Goal: Understand process/instructions

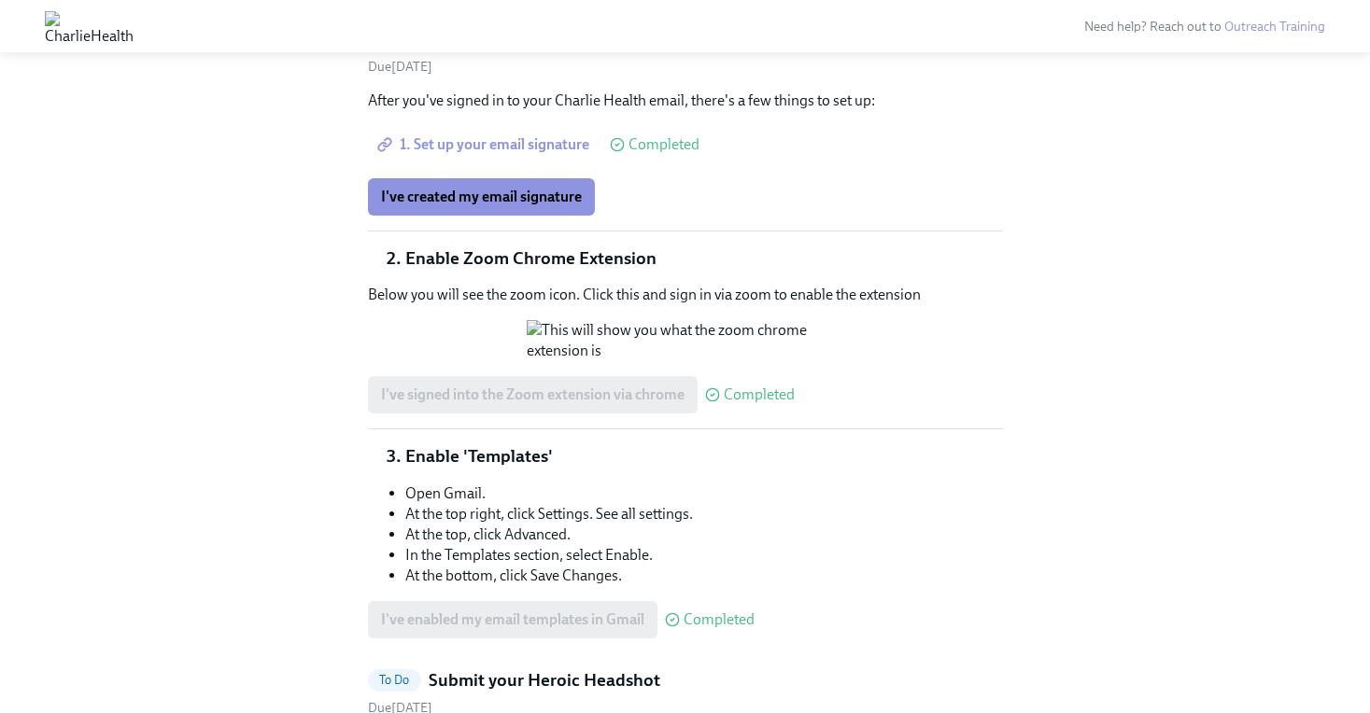
scroll to position [649, 0]
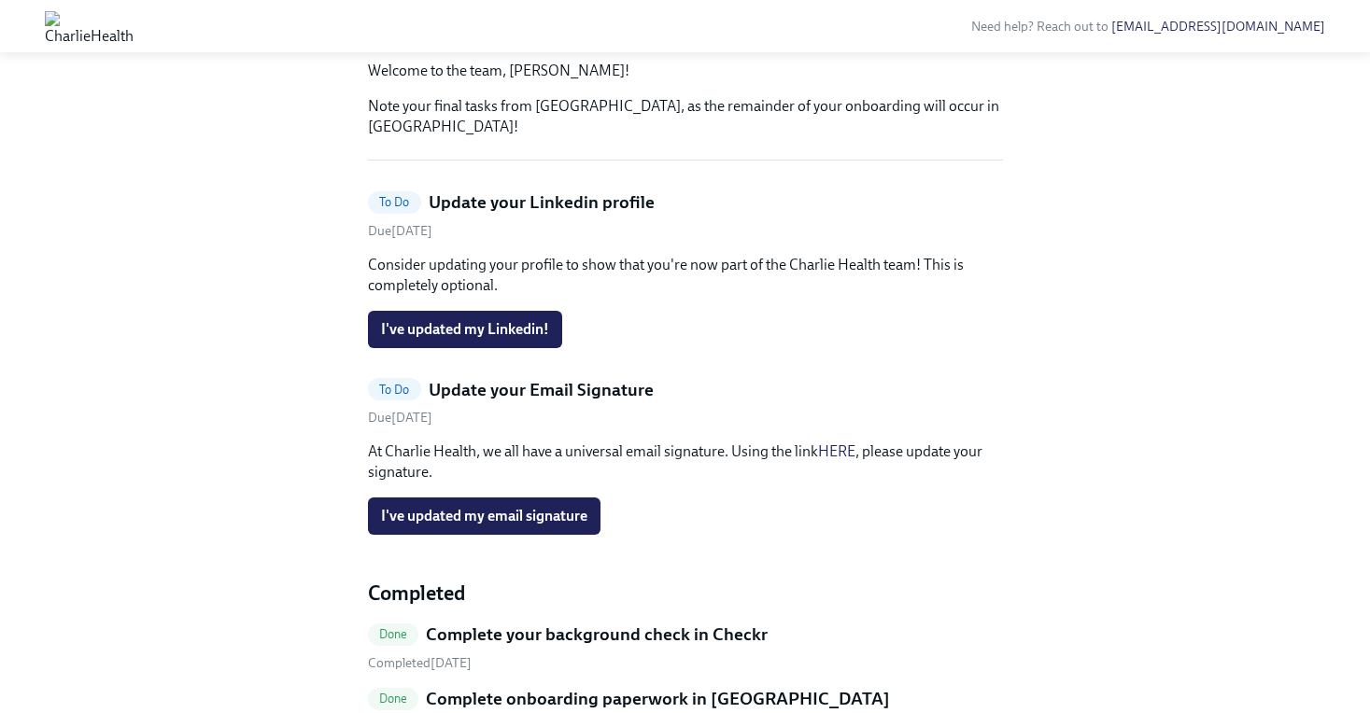
scroll to position [250, 0]
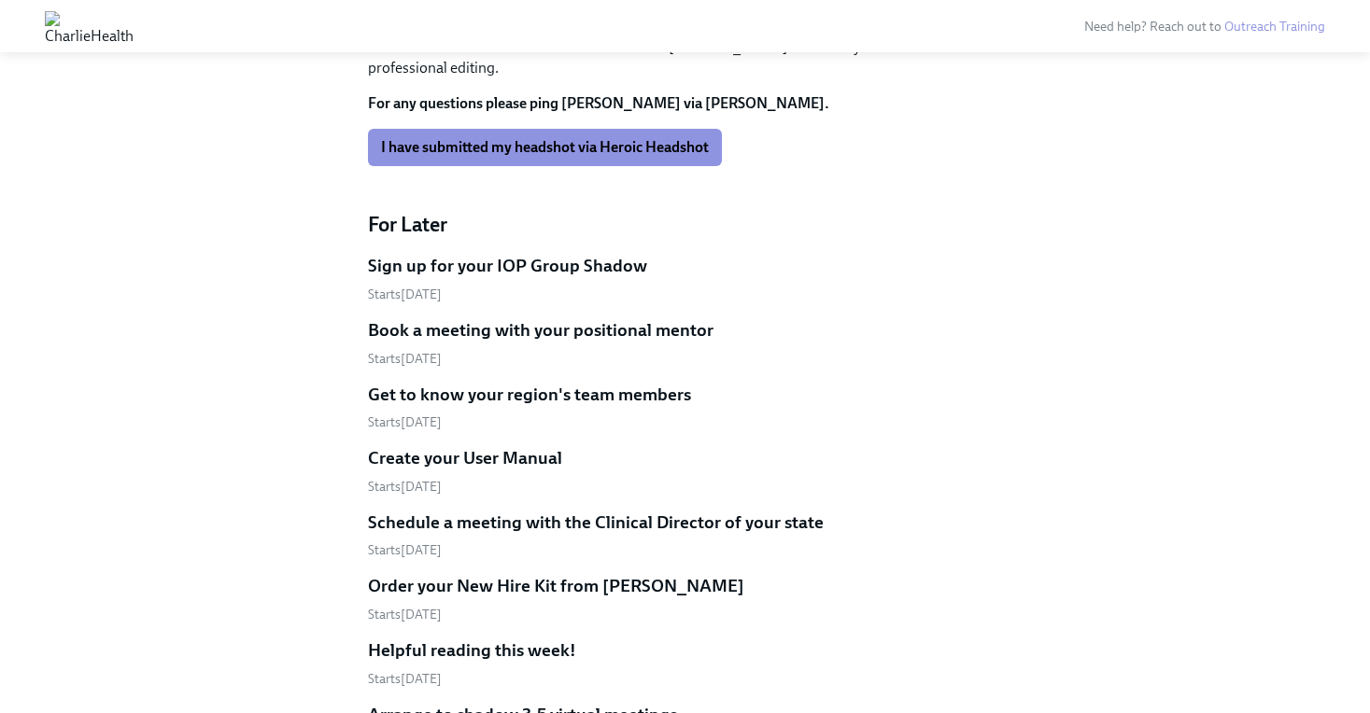
scroll to position [1357, 0]
